Goal: Task Accomplishment & Management: Use online tool/utility

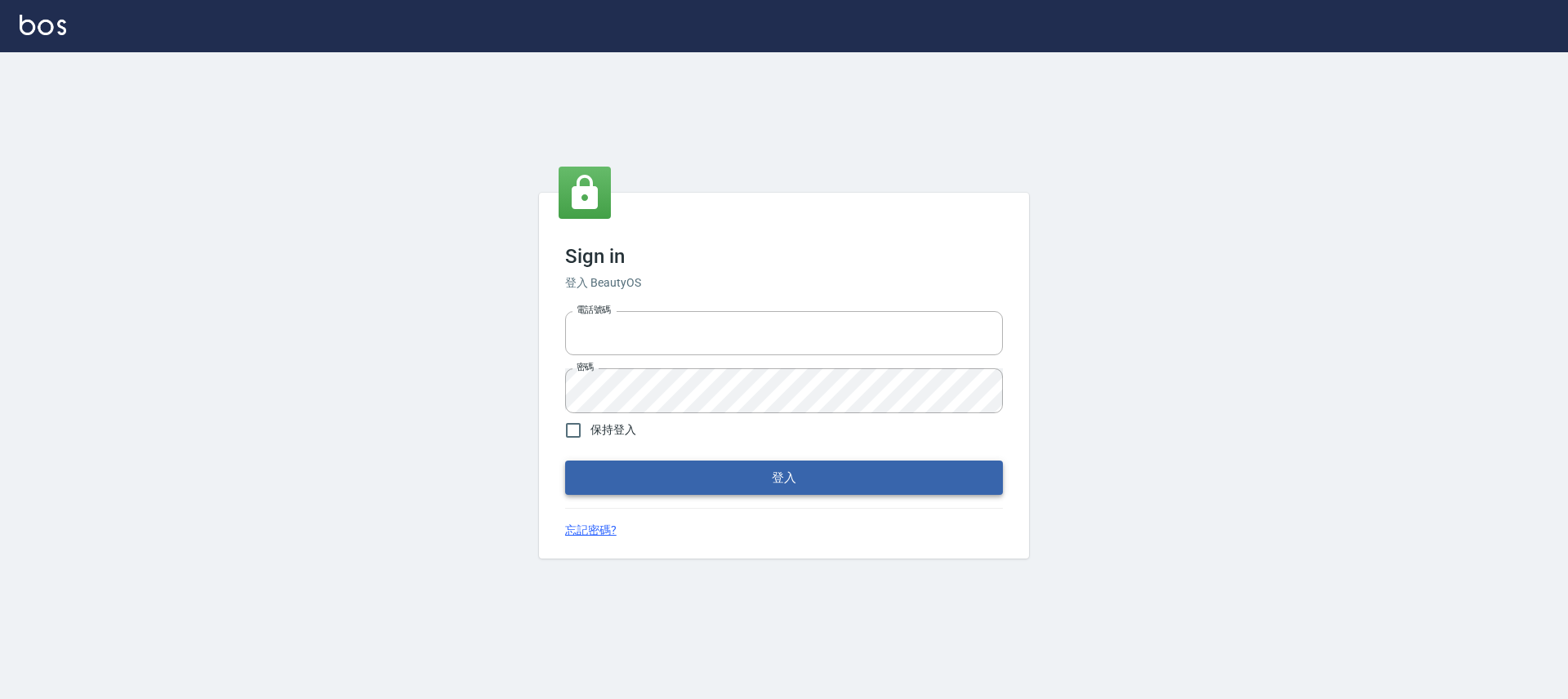
type input "25170116"
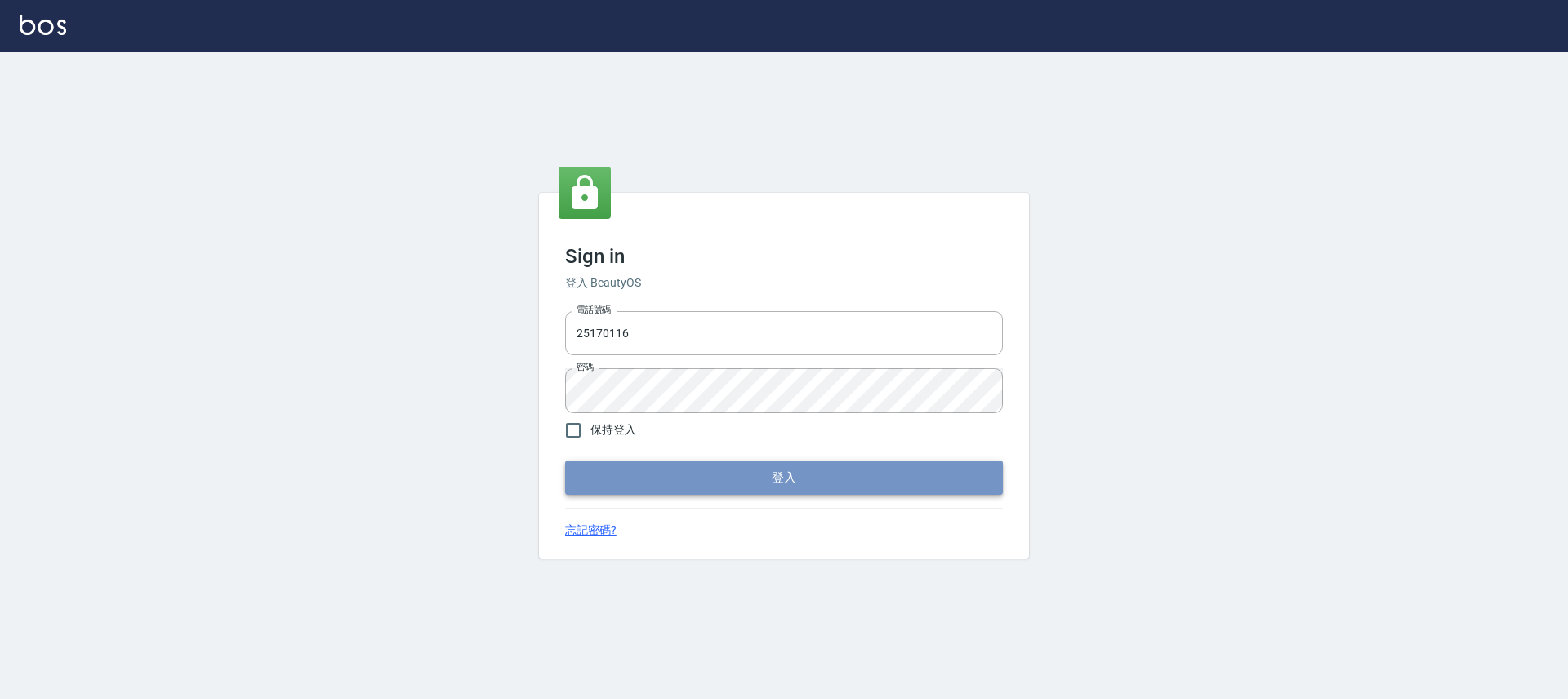
click at [598, 484] on button "登入" at bounding box center [784, 477] width 438 height 34
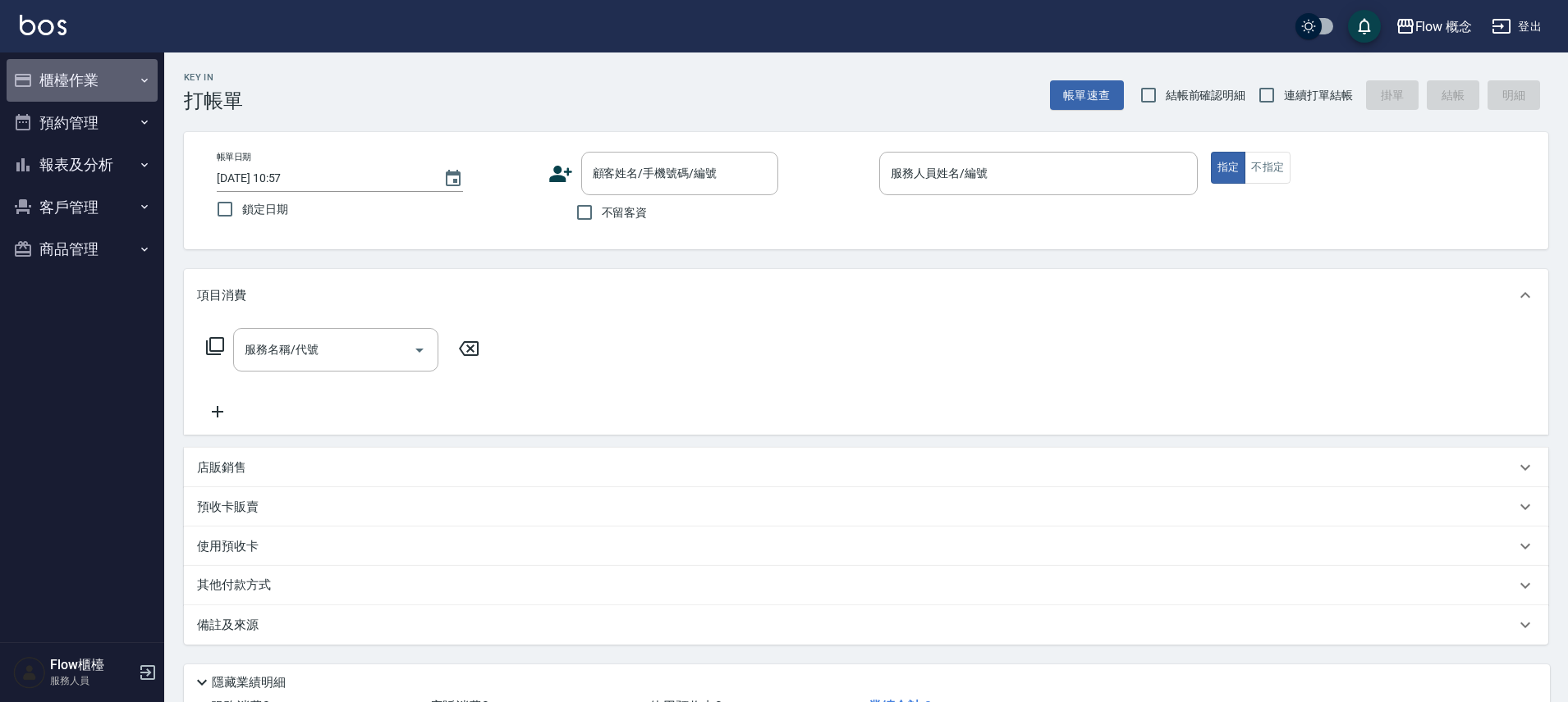
click at [64, 75] on button "櫃檯作業" at bounding box center [82, 80] width 151 height 43
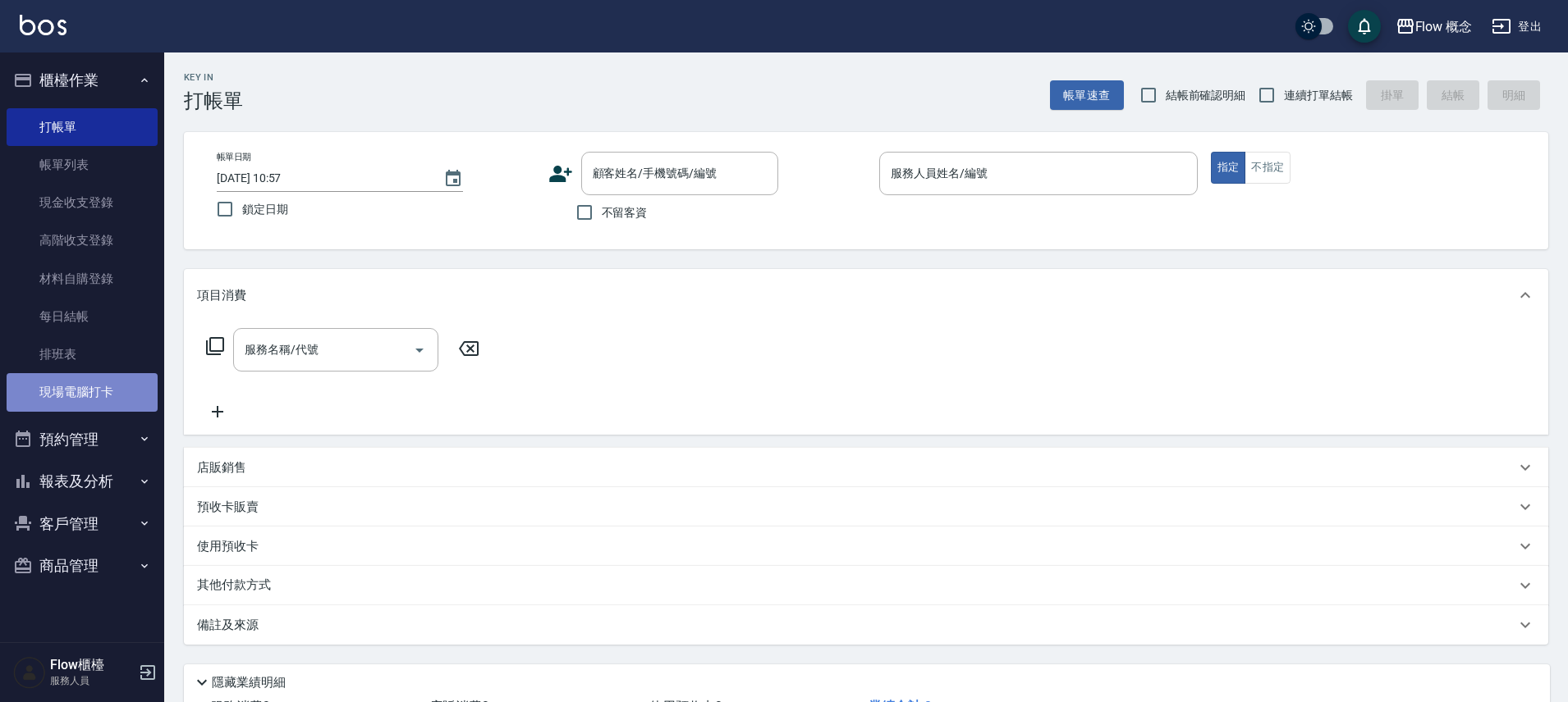
click at [125, 402] on link "現場電腦打卡" at bounding box center [82, 392] width 151 height 38
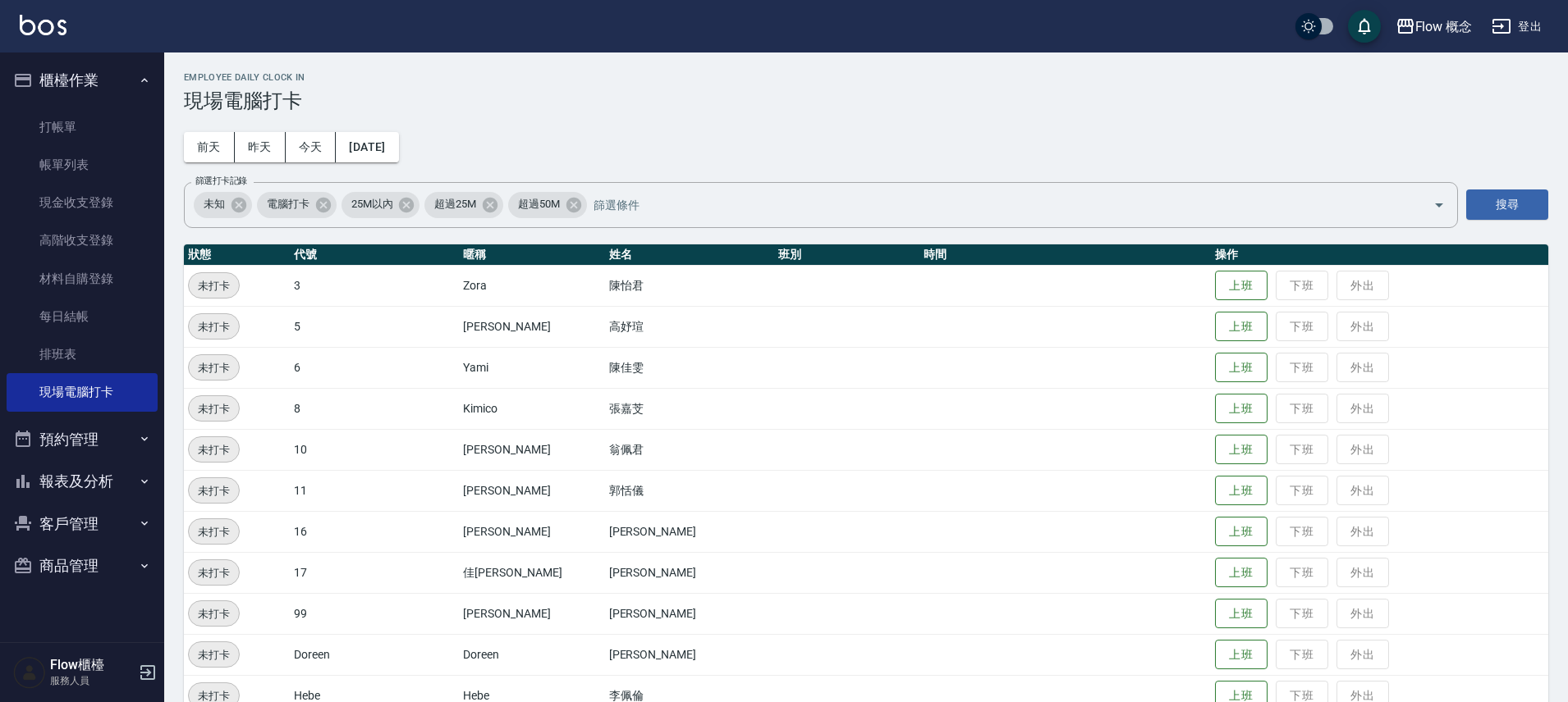
click at [1211, 556] on td "上班 下班 外出" at bounding box center [1380, 572] width 337 height 41
click at [1215, 571] on button "上班" at bounding box center [1241, 573] width 53 height 28
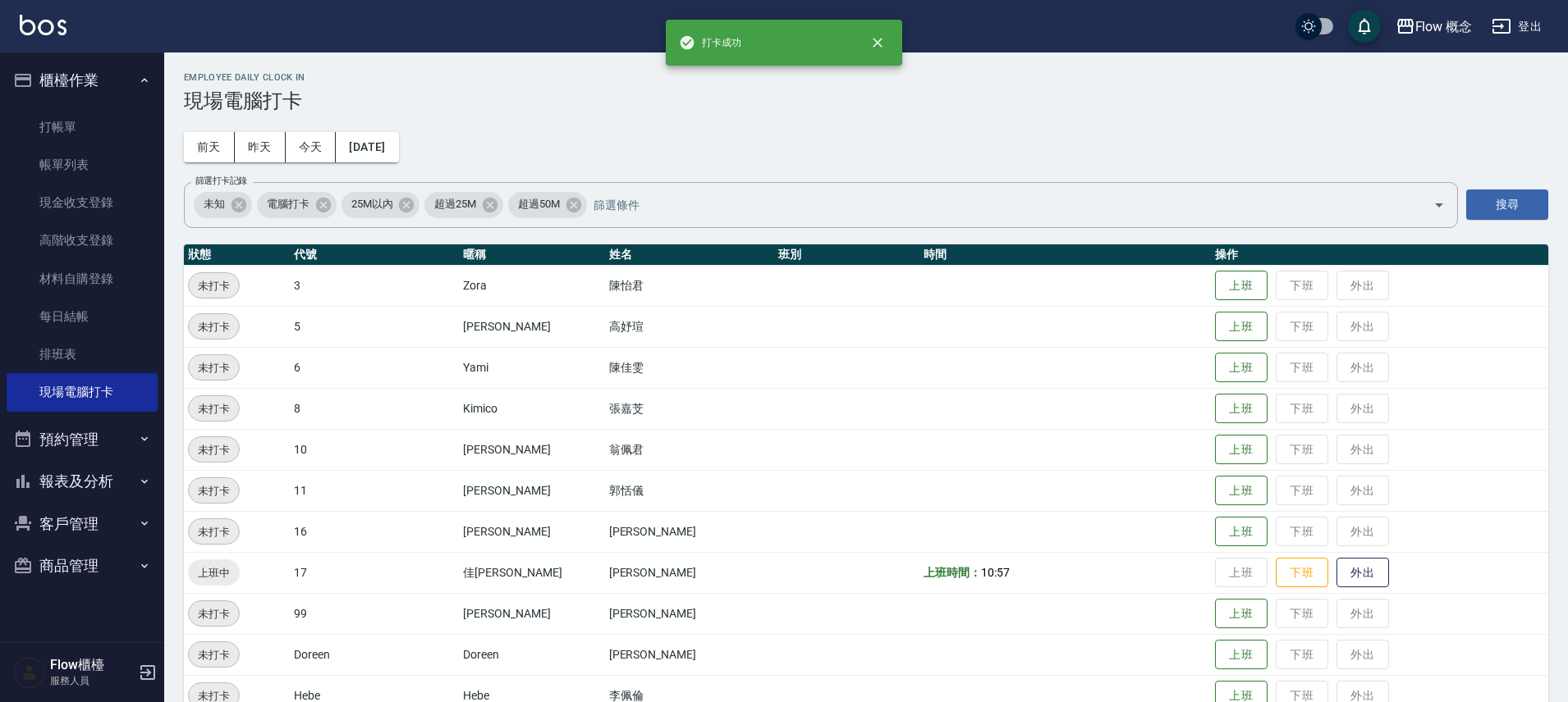
click at [1215, 517] on button "上班" at bounding box center [1241, 532] width 53 height 30
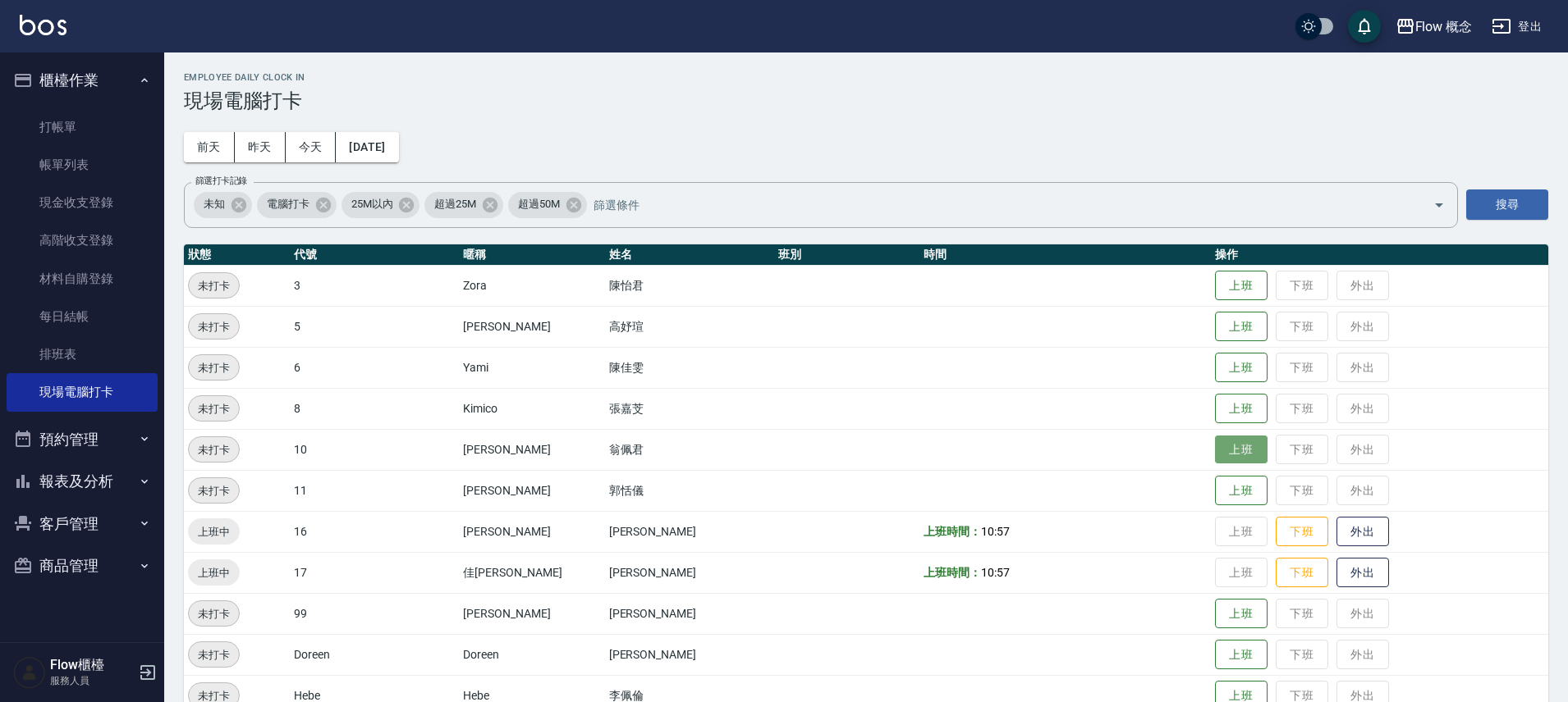
click at [1215, 450] on button "上班" at bounding box center [1241, 450] width 53 height 28
click at [1215, 325] on button "上班" at bounding box center [1241, 327] width 53 height 28
